Goal: Entertainment & Leisure: Consume media (video, audio)

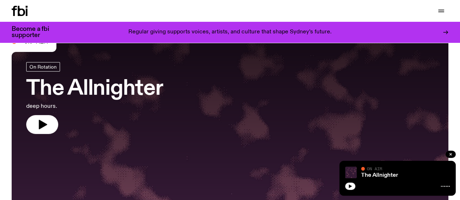
scroll to position [36, 0]
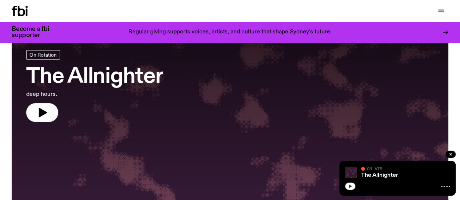
click at [350, 187] on icon "button" at bounding box center [350, 187] width 3 height 4
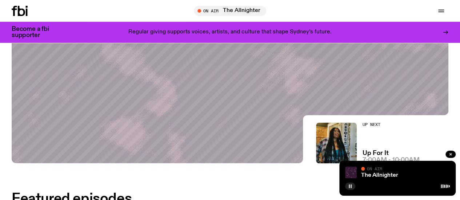
scroll to position [182, 0]
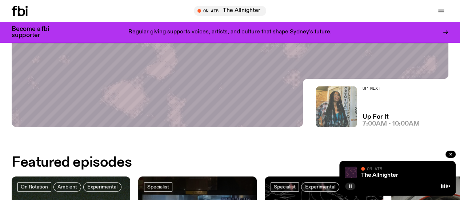
click at [331, 104] on img at bounding box center [336, 107] width 41 height 41
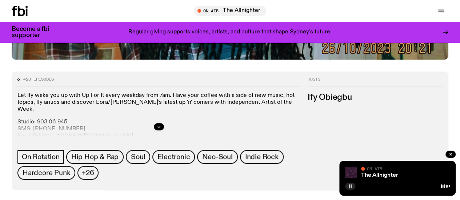
scroll to position [288, 0]
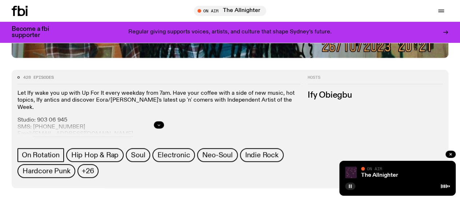
click at [161, 127] on icon "button" at bounding box center [159, 125] width 4 height 4
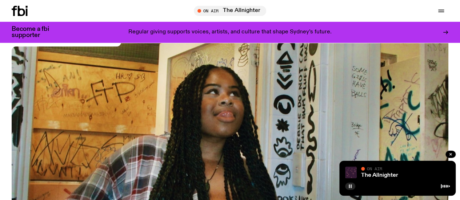
scroll to position [286, 0]
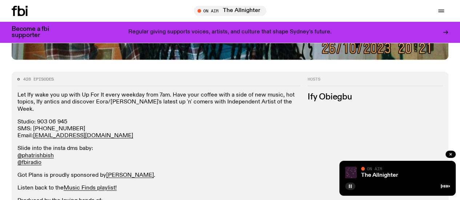
click at [421, 171] on div "On Air" at bounding box center [405, 169] width 89 height 5
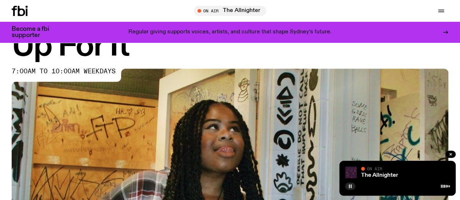
scroll to position [0, 0]
